Goal: Check status: Check status

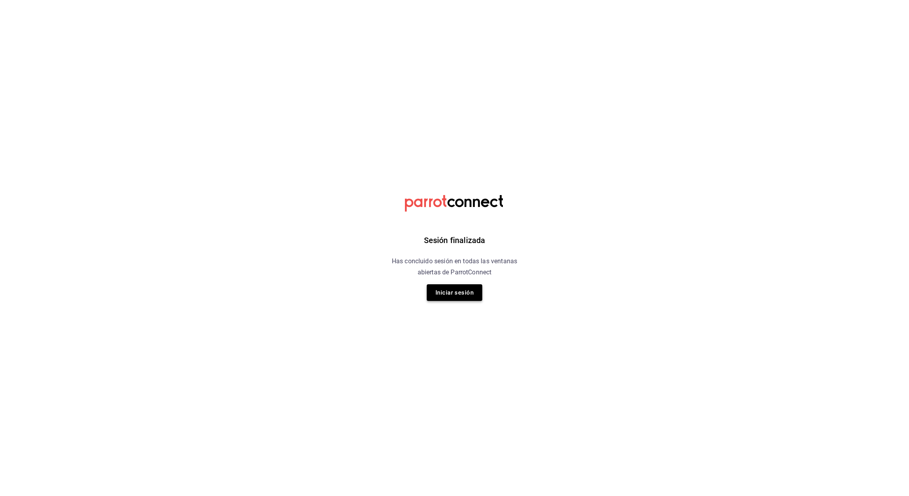
click at [448, 295] on button "Iniciar sesión" at bounding box center [455, 292] width 56 height 17
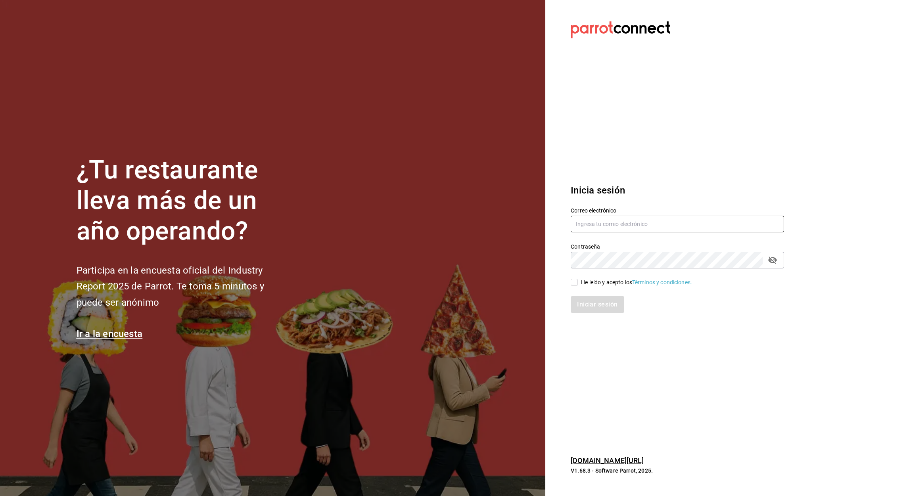
type input "[PERSON_NAME][EMAIL_ADDRESS][PERSON_NAME][DOMAIN_NAME]"
click at [573, 284] on input "He leído y acepto los Términos y condiciones." at bounding box center [574, 282] width 7 height 7
checkbox input "true"
click at [605, 307] on button "Iniciar sesión" at bounding box center [598, 304] width 54 height 17
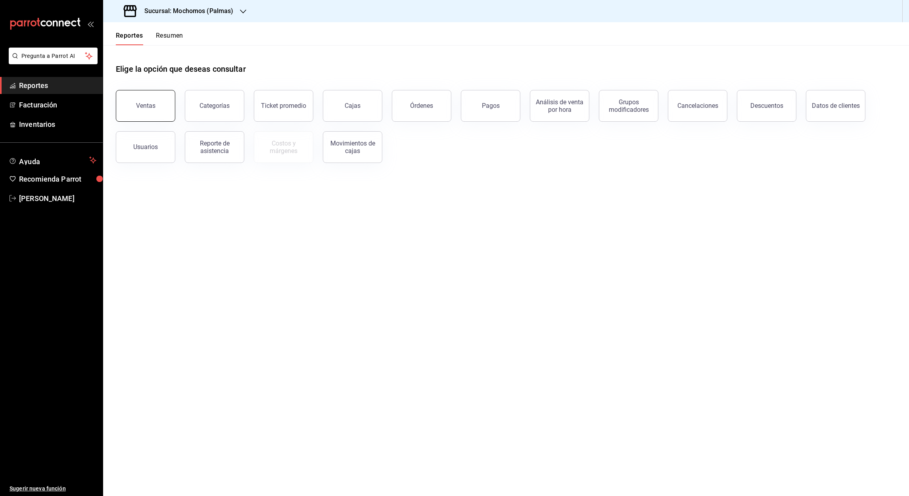
click at [148, 105] on div "Ventas" at bounding box center [145, 106] width 19 height 8
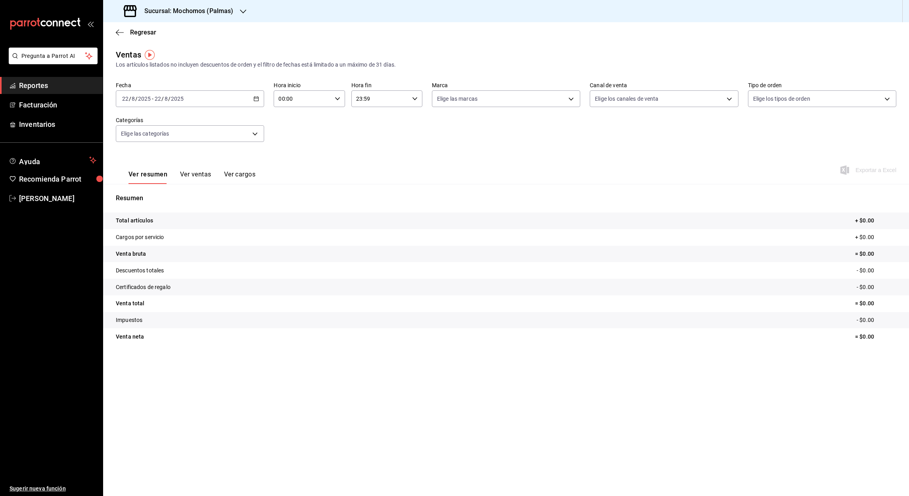
click at [258, 99] on icon "button" at bounding box center [256, 99] width 6 height 6
click at [146, 195] on span "Rango de fechas" at bounding box center [153, 194] width 61 height 8
click at [249, 207] on button "21" at bounding box center [249, 204] width 14 height 14
click at [266, 207] on button "22" at bounding box center [264, 204] width 14 height 14
click at [280, 99] on input "00:00" at bounding box center [302, 99] width 57 height 16
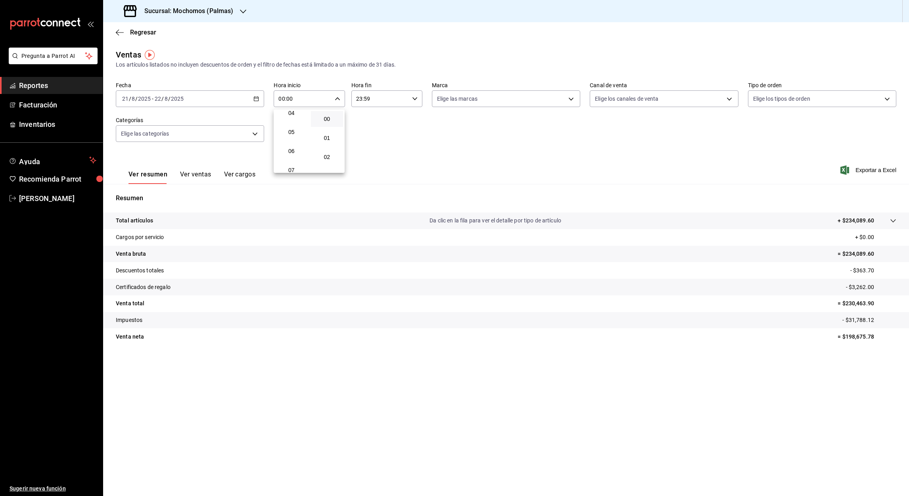
scroll to position [84, 0]
click at [291, 130] on span "05" at bounding box center [291, 129] width 23 height 6
type input "05:00"
click at [360, 100] on div at bounding box center [454, 248] width 909 height 496
click at [360, 100] on input "23:59" at bounding box center [379, 99] width 57 height 16
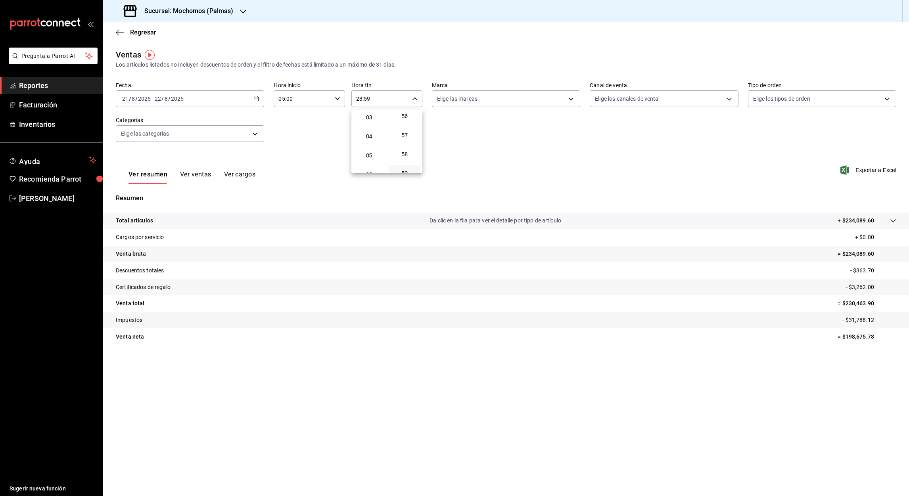
scroll to position [56, 0]
click at [373, 161] on button "05" at bounding box center [369, 159] width 33 height 16
click at [367, 102] on div at bounding box center [454, 248] width 909 height 496
click at [367, 100] on input "05:59" at bounding box center [379, 99] width 57 height 16
click at [404, 119] on span "00" at bounding box center [404, 119] width 23 height 6
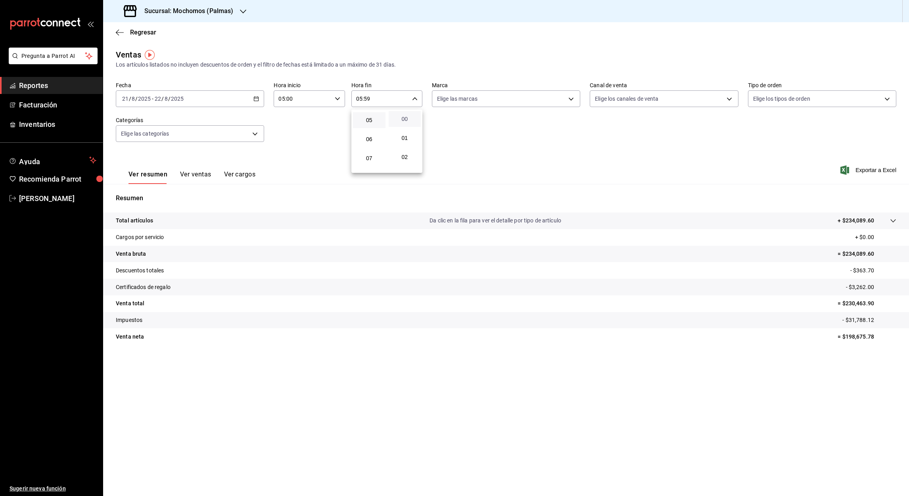
type input "05:00"
